Goal: Find specific page/section: Find specific page/section

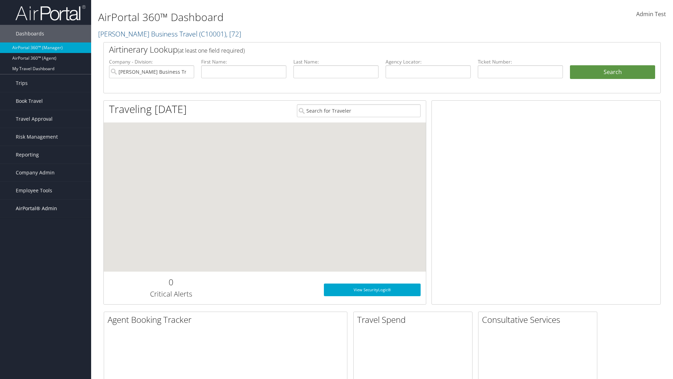
click at [46, 208] on span "AirPortal® Admin" at bounding box center [36, 208] width 41 height 18
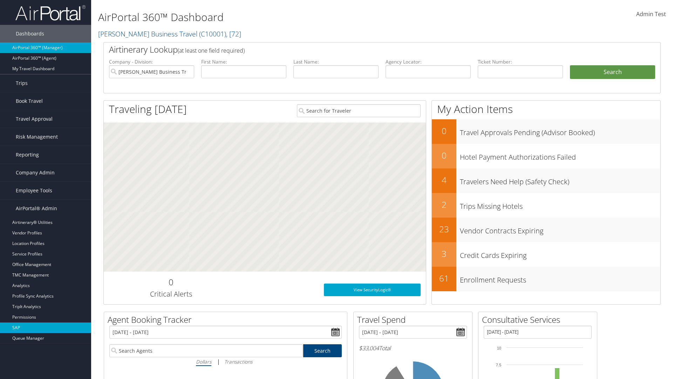
click at [46, 327] on link "SAP" at bounding box center [45, 327] width 91 height 11
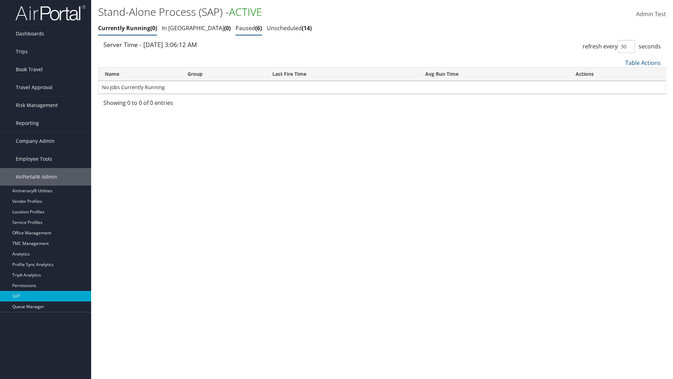
click at [236, 28] on link "Paused 6" at bounding box center [249, 28] width 26 height 8
